Goal: Task Accomplishment & Management: Use online tool/utility

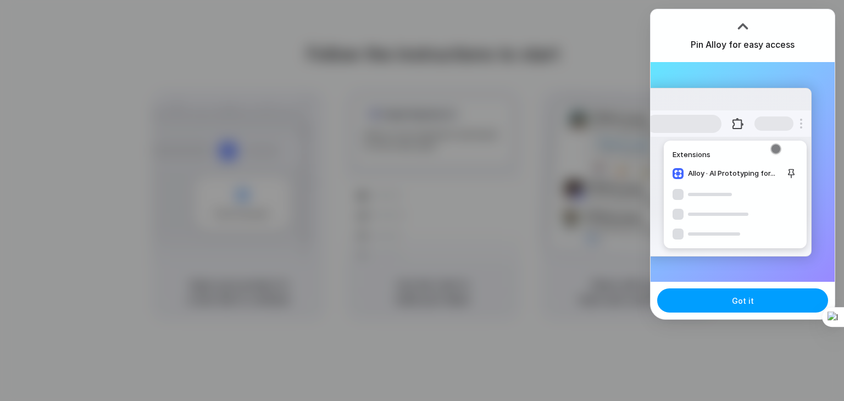
click at [711, 297] on button "Got it" at bounding box center [742, 300] width 171 height 24
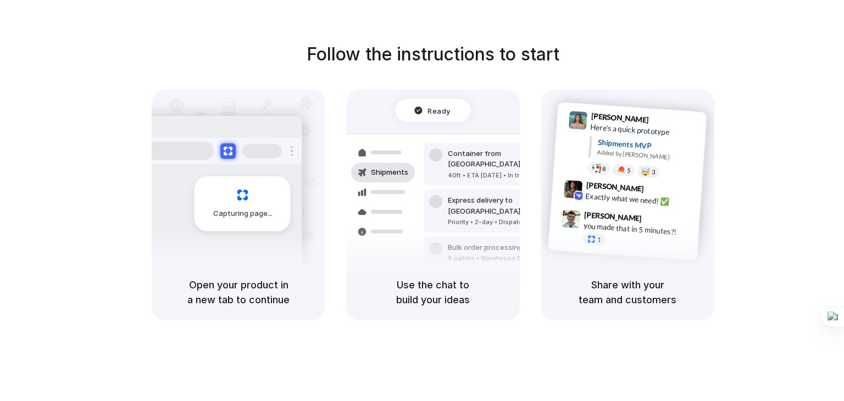
click at [221, 301] on h5 "Open your product in a new tab to continue" at bounding box center [238, 292] width 147 height 30
click at [247, 196] on div "Capturing page" at bounding box center [242, 203] width 96 height 55
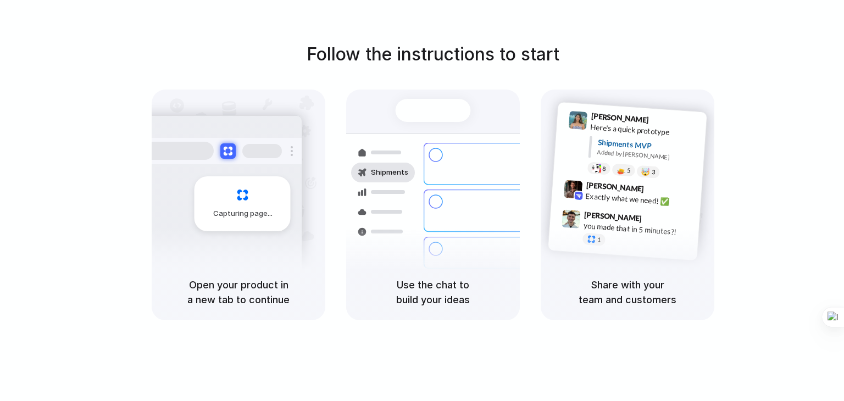
click at [234, 194] on div "Capturing page" at bounding box center [242, 203] width 96 height 55
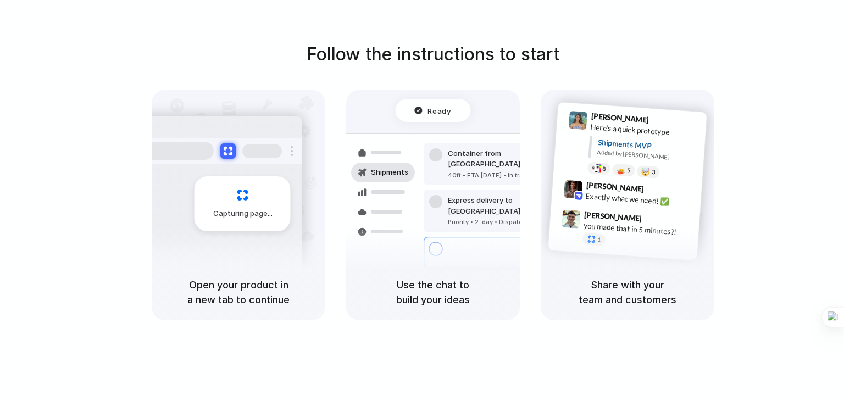
click at [234, 194] on div "Capturing page" at bounding box center [242, 203] width 96 height 55
click at [422, 200] on div at bounding box center [422, 200] width 0 height 0
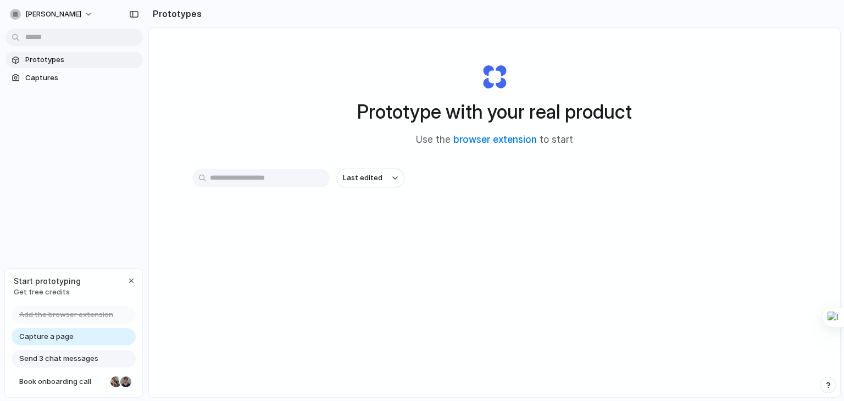
click at [270, 176] on input "text" at bounding box center [260, 178] width 137 height 19
click at [80, 338] on link "Capture a page" at bounding box center [74, 337] width 124 height 18
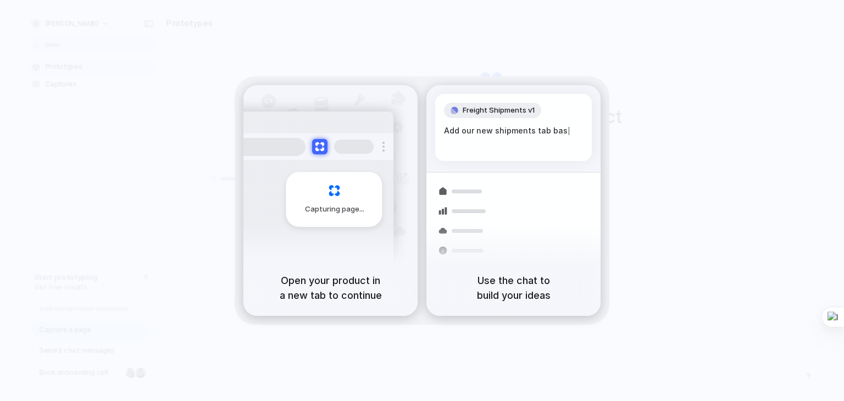
click at [359, 198] on div "Capturing page" at bounding box center [334, 199] width 96 height 55
click at [323, 211] on span "Capturing page" at bounding box center [335, 209] width 61 height 11
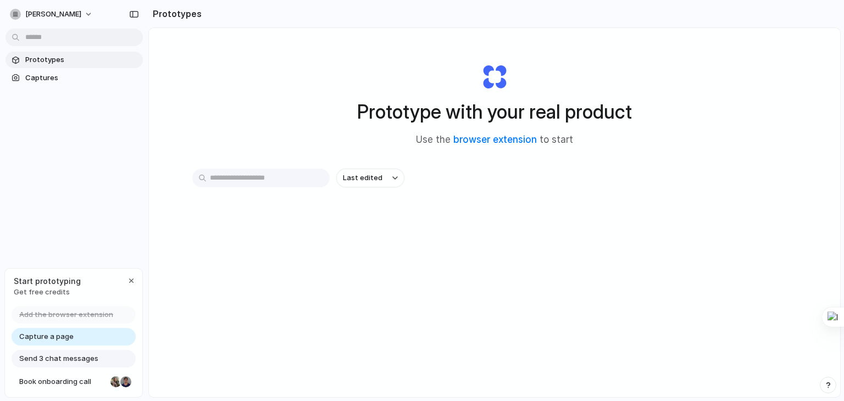
click at [265, 178] on input "text" at bounding box center [260, 178] width 137 height 19
type input "*****"
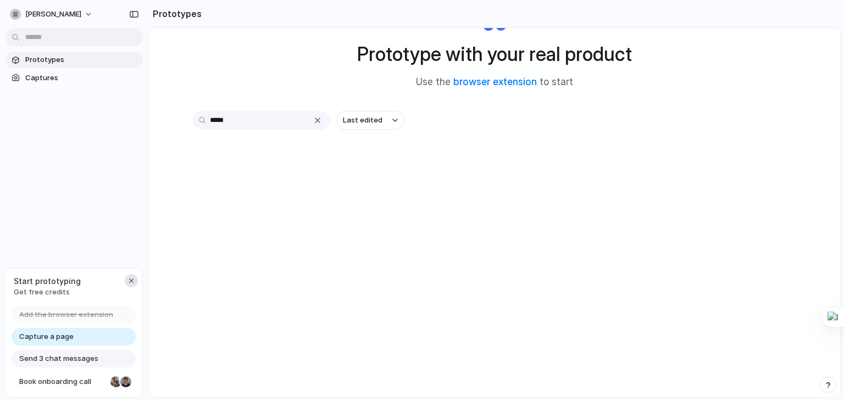
click at [131, 281] on div "button" at bounding box center [131, 280] width 9 height 9
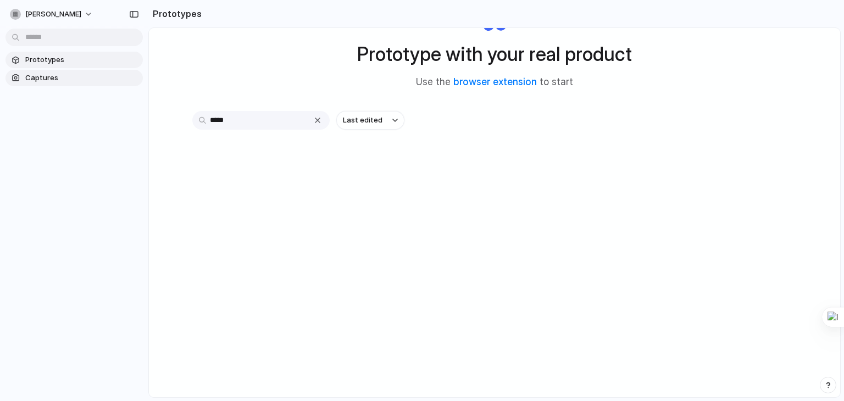
click at [43, 74] on span "Captures" at bounding box center [81, 77] width 113 height 11
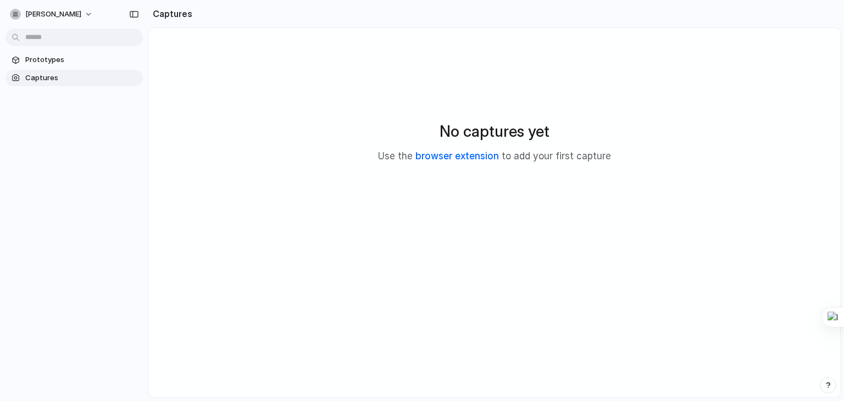
click at [468, 159] on link "browser extension" at bounding box center [456, 155] width 83 height 11
